Goal: Task Accomplishment & Management: Use online tool/utility

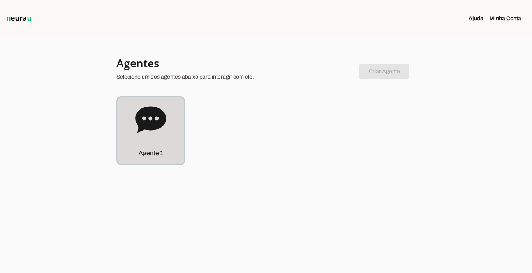
click at [149, 154] on p "Agente 1" at bounding box center [151, 153] width 25 height 9
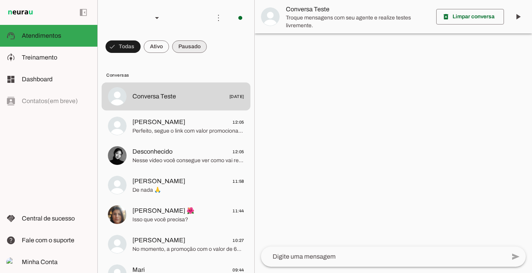
click at [190, 47] on span at bounding box center [189, 46] width 35 height 19
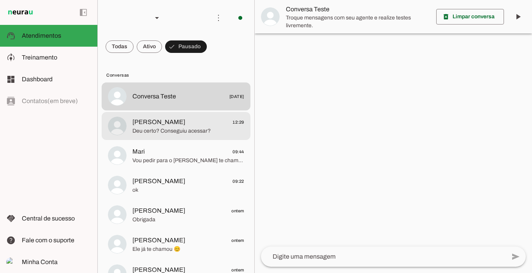
click at [172, 124] on span "[PERSON_NAME] 12:29" at bounding box center [188, 123] width 112 height 10
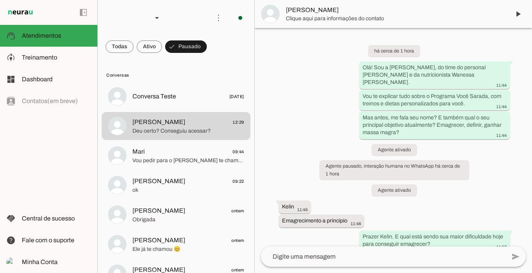
scroll to position [1142, 0]
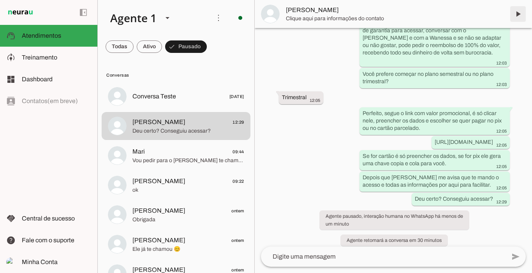
click at [519, 15] on span at bounding box center [518, 14] width 19 height 19
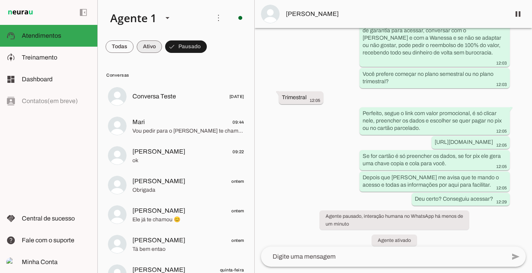
click at [146, 47] on span at bounding box center [149, 46] width 25 height 19
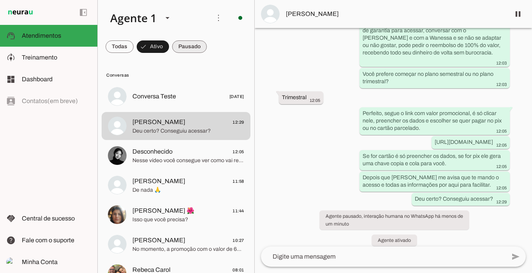
click at [191, 49] on span at bounding box center [189, 46] width 35 height 19
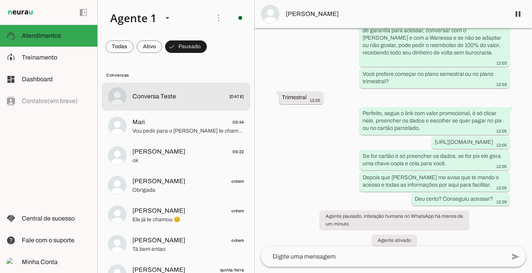
click at [162, 95] on span "Conversa Teste" at bounding box center [154, 96] width 44 height 9
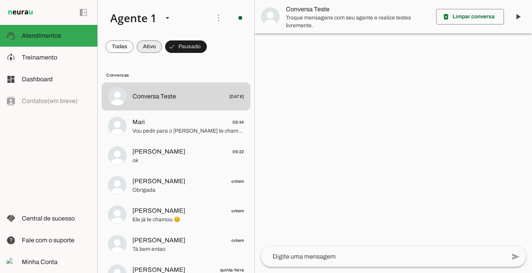
click at [153, 44] on span at bounding box center [149, 46] width 25 height 19
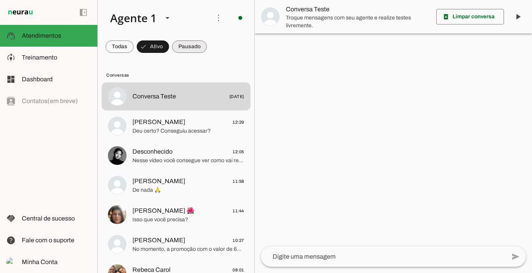
click at [183, 45] on span at bounding box center [189, 46] width 35 height 19
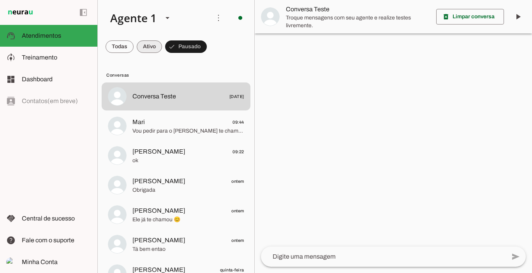
click at [149, 47] on span at bounding box center [149, 46] width 25 height 19
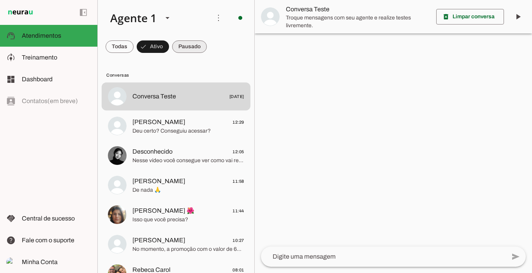
click at [178, 47] on span at bounding box center [189, 46] width 35 height 19
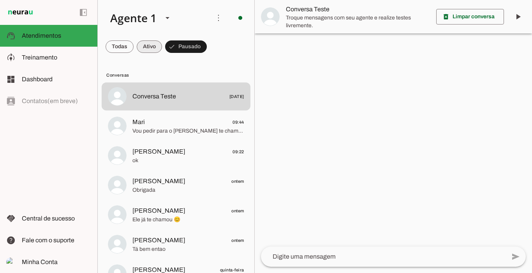
click at [145, 45] on span at bounding box center [149, 46] width 25 height 19
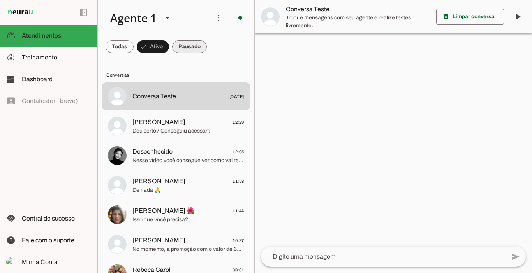
click at [195, 44] on span at bounding box center [189, 46] width 35 height 19
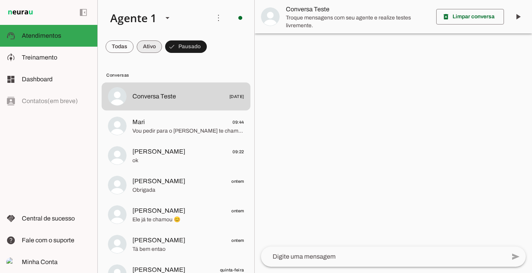
click at [150, 46] on span at bounding box center [149, 46] width 25 height 19
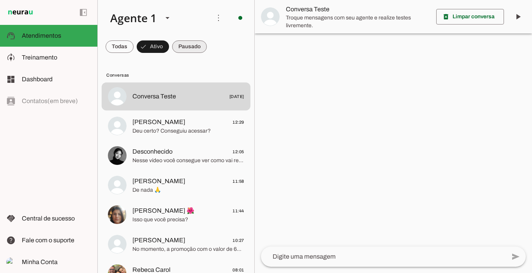
click at [185, 49] on span at bounding box center [189, 46] width 35 height 19
